Goal: Task Accomplishment & Management: Use online tool/utility

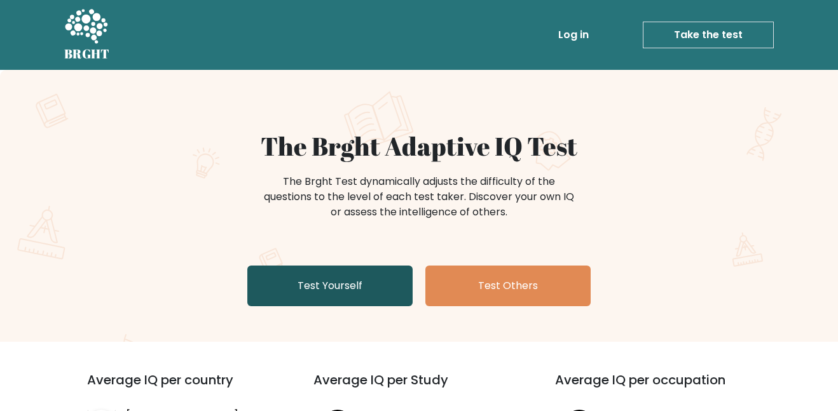
click at [366, 278] on link "Test Yourself" at bounding box center [329, 286] width 165 height 41
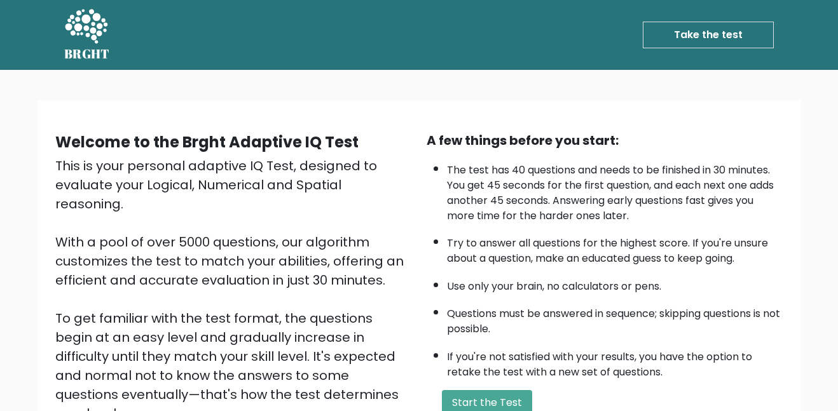
click at [505, 388] on div "A few things before you start: The test has 40 questions and needs to be finish…" at bounding box center [604, 296] width 371 height 331
click at [505, 403] on button "Start the Test" at bounding box center [487, 402] width 90 height 25
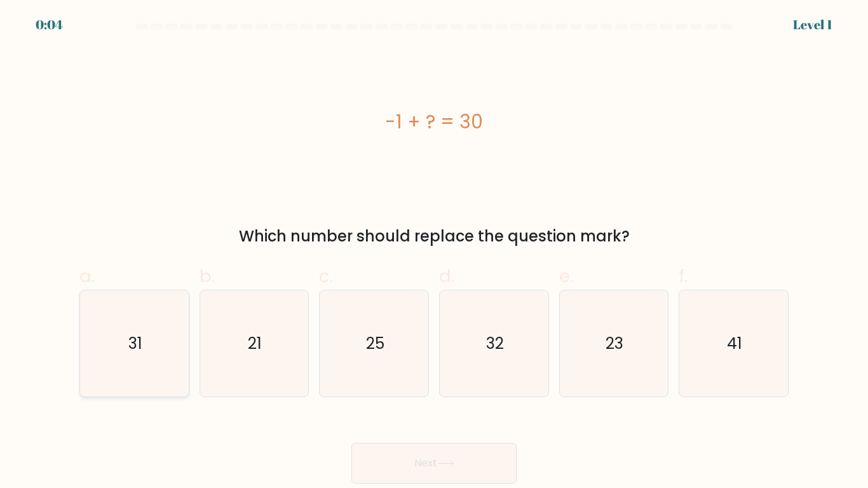
click at [161, 337] on icon "31" at bounding box center [134, 344] width 106 height 106
click at [434, 252] on input "a. 31" at bounding box center [434, 248] width 1 height 8
radio input "true"
click at [400, 411] on button "Next" at bounding box center [434, 463] width 165 height 41
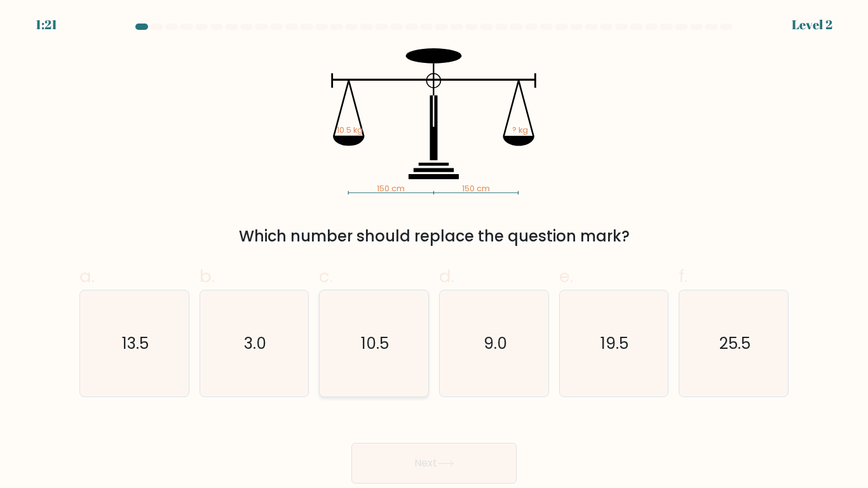
click at [391, 361] on icon "10.5" at bounding box center [374, 344] width 106 height 106
click at [434, 252] on input "c. 10.5" at bounding box center [434, 248] width 1 height 8
radio input "true"
click at [406, 411] on button "Next" at bounding box center [434, 463] width 165 height 41
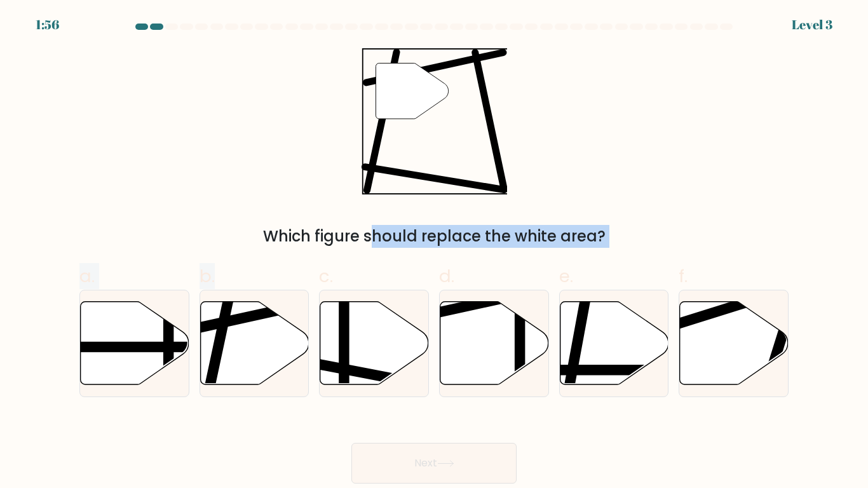
drag, startPoint x: 222, startPoint y: 341, endPoint x: 377, endPoint y: 107, distance: 279.8
click at [377, 107] on form at bounding box center [434, 254] width 868 height 460
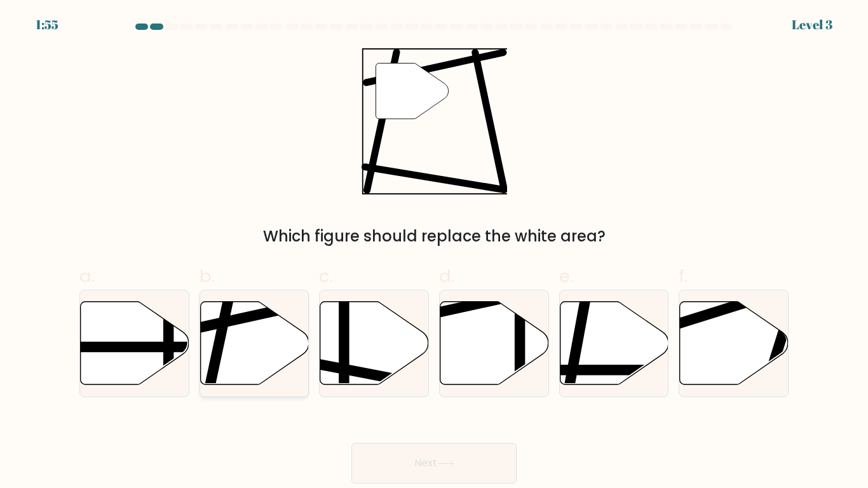
click at [254, 332] on icon at bounding box center [254, 342] width 109 height 83
click at [434, 252] on input "b." at bounding box center [434, 248] width 1 height 8
radio input "true"
click at [459, 411] on button "Next" at bounding box center [434, 463] width 165 height 41
drag, startPoint x: 459, startPoint y: 454, endPoint x: 449, endPoint y: 461, distance: 11.8
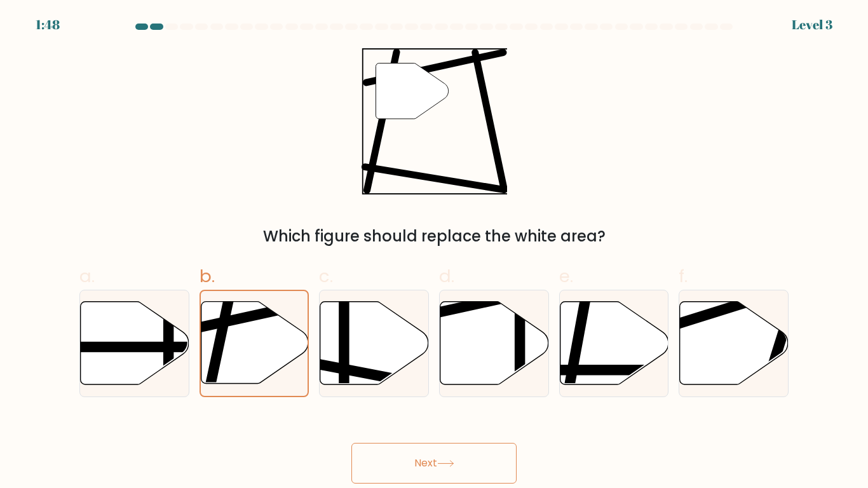
click at [449, 411] on button "Next" at bounding box center [434, 463] width 165 height 41
click at [270, 372] on icon at bounding box center [254, 343] width 107 height 82
click at [434, 252] on input "b." at bounding box center [434, 248] width 1 height 8
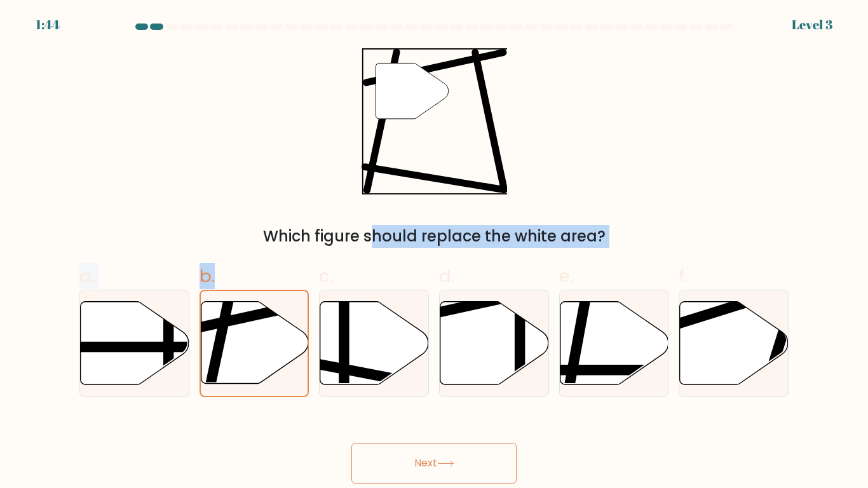
drag, startPoint x: 270, startPoint y: 372, endPoint x: 405, endPoint y: 154, distance: 256.1
click at [405, 154] on form at bounding box center [434, 254] width 868 height 460
click at [405, 154] on icon """ at bounding box center [434, 121] width 146 height 146
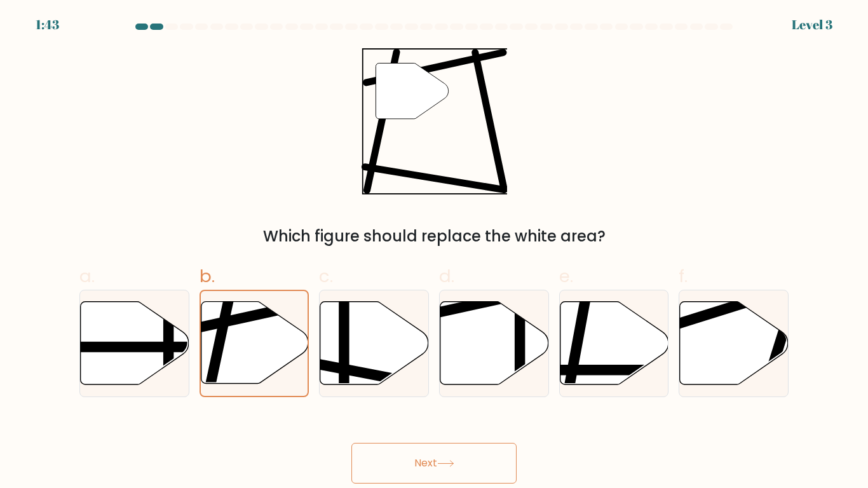
click at [495, 411] on button "Next" at bounding box center [434, 463] width 165 height 41
click at [467, 411] on body "1:42 Level 3" at bounding box center [434, 244] width 868 height 488
click at [418, 411] on button "Next" at bounding box center [434, 463] width 165 height 41
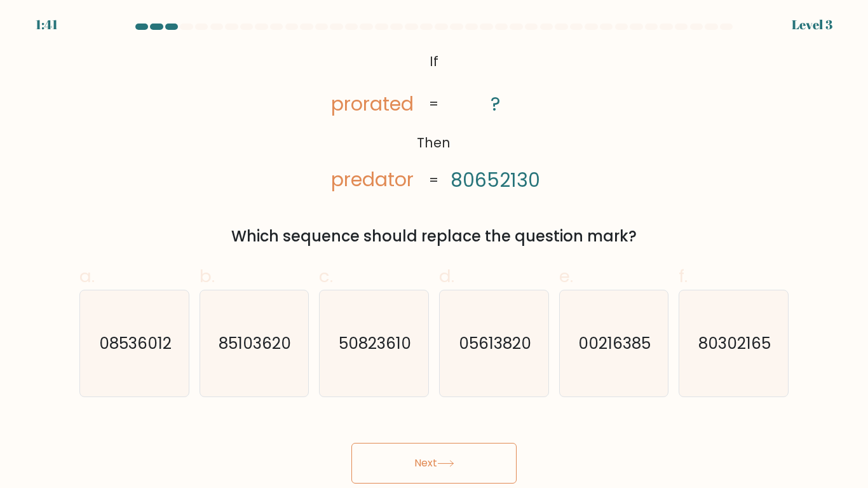
click at [418, 411] on button "Next" at bounding box center [434, 463] width 165 height 41
click at [285, 411] on div "Next" at bounding box center [434, 448] width 725 height 71
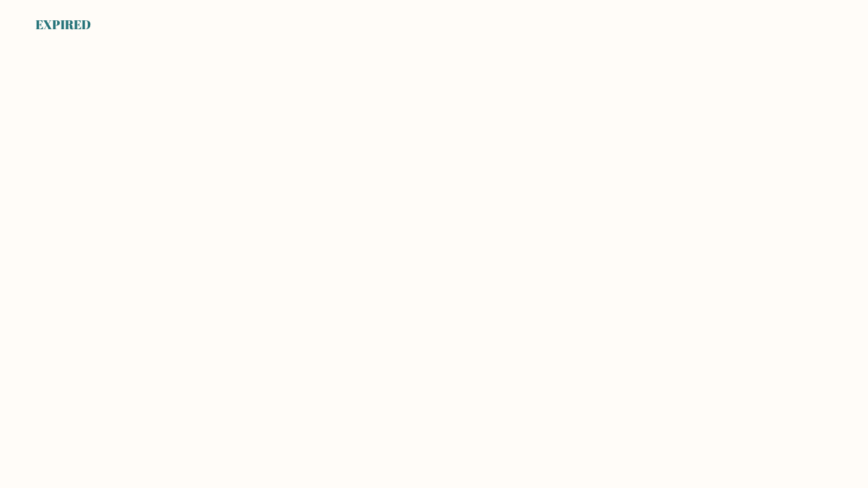
click at [285, 421] on body "EXPIRED" at bounding box center [434, 244] width 868 height 488
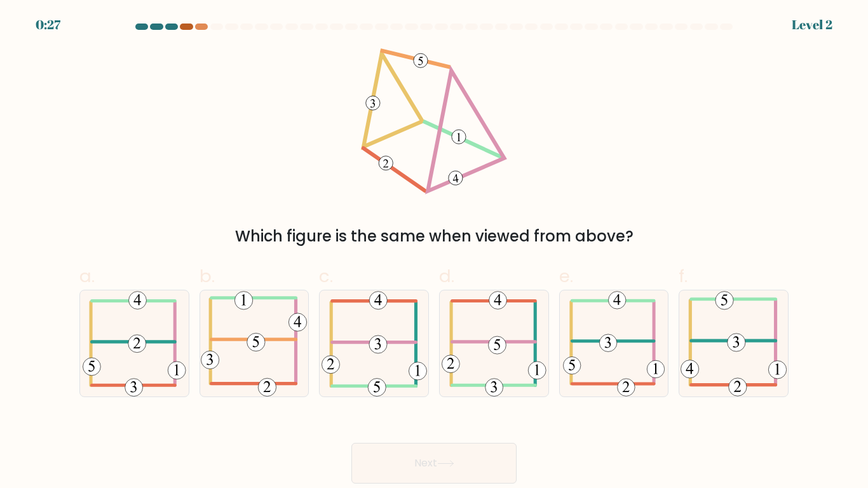
click at [183, 25] on div at bounding box center [186, 27] width 13 height 6
